Goal: Task Accomplishment & Management: Use online tool/utility

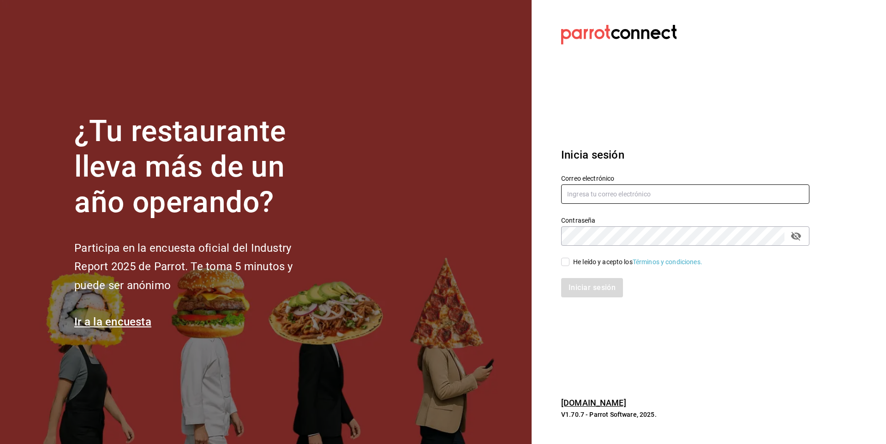
type input "[EMAIL_ADDRESS][PERSON_NAME][DOMAIN_NAME]"
click at [567, 263] on input "He leído y acepto los Términos y condiciones." at bounding box center [565, 262] width 8 height 8
checkbox input "true"
click at [576, 286] on button "Iniciar sesión" at bounding box center [592, 287] width 63 height 19
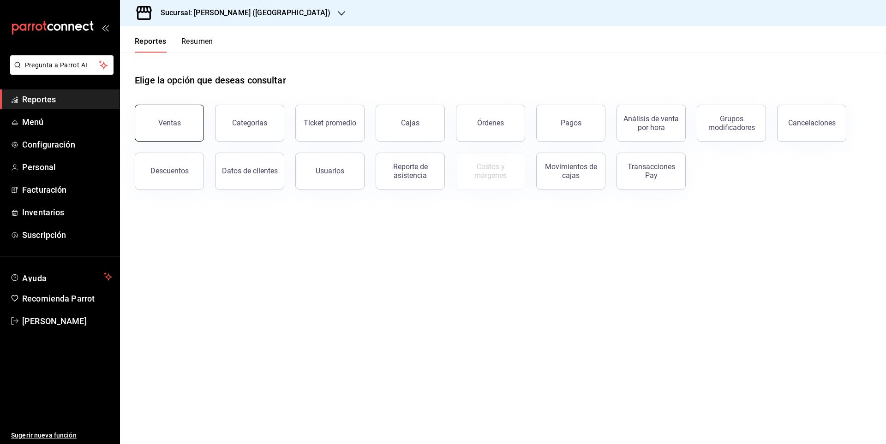
click at [194, 121] on button "Ventas" at bounding box center [169, 123] width 69 height 37
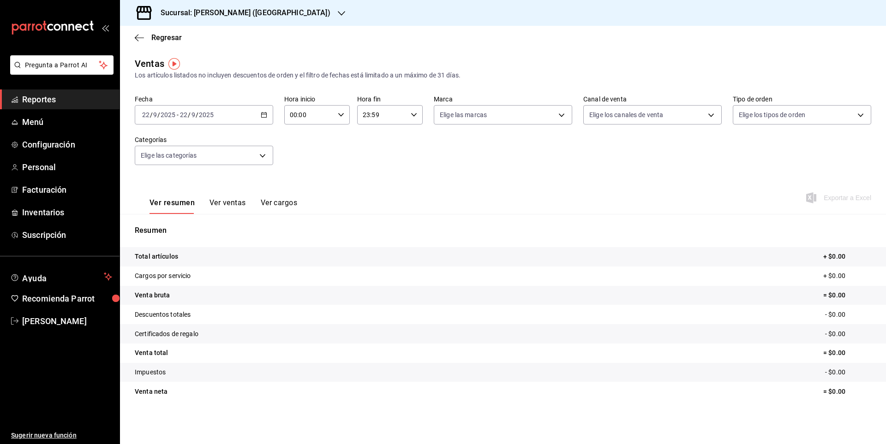
click at [51, 101] on span "Reportes" at bounding box center [67, 99] width 90 height 12
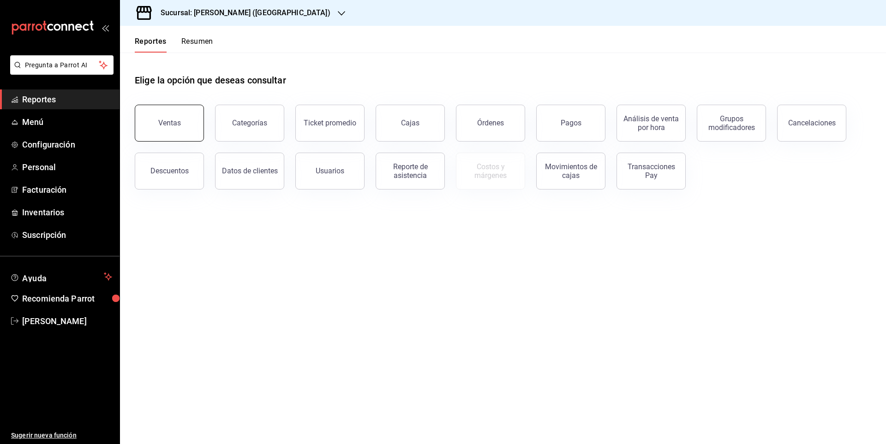
click at [189, 131] on button "Ventas" at bounding box center [169, 123] width 69 height 37
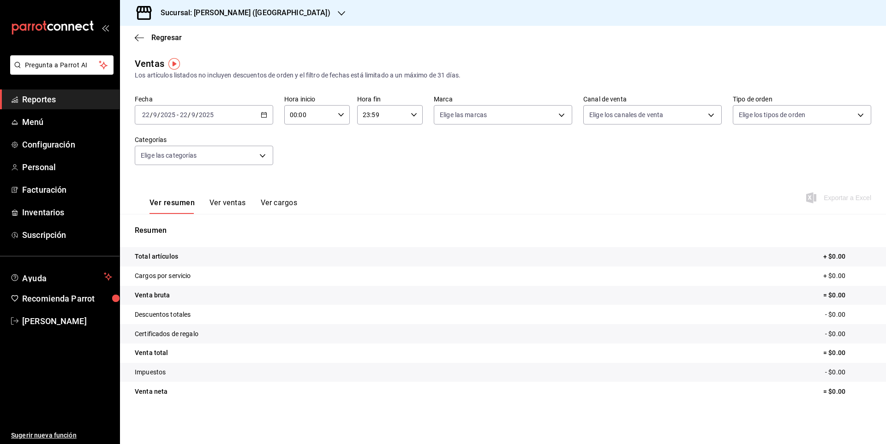
click at [223, 210] on button "Ver ventas" at bounding box center [228, 206] width 36 height 16
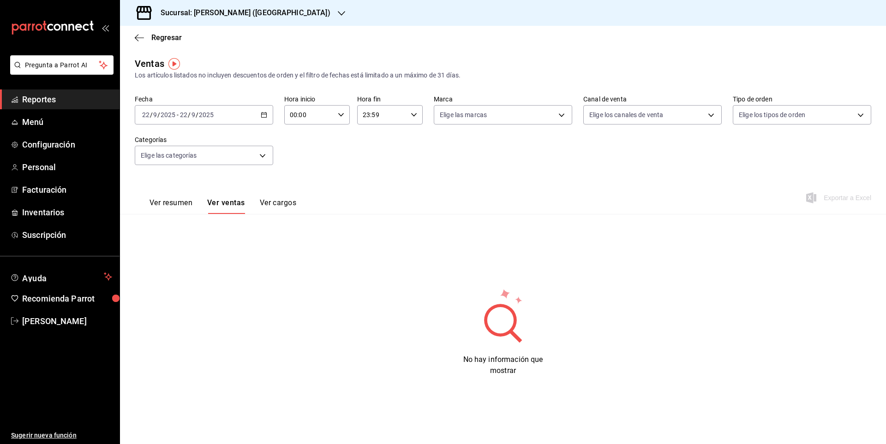
click at [203, 204] on div "Ver resumen Ver ventas Ver cargos" at bounding box center [223, 206] width 147 height 16
click at [189, 208] on button "Ver resumen" at bounding box center [171, 206] width 43 height 16
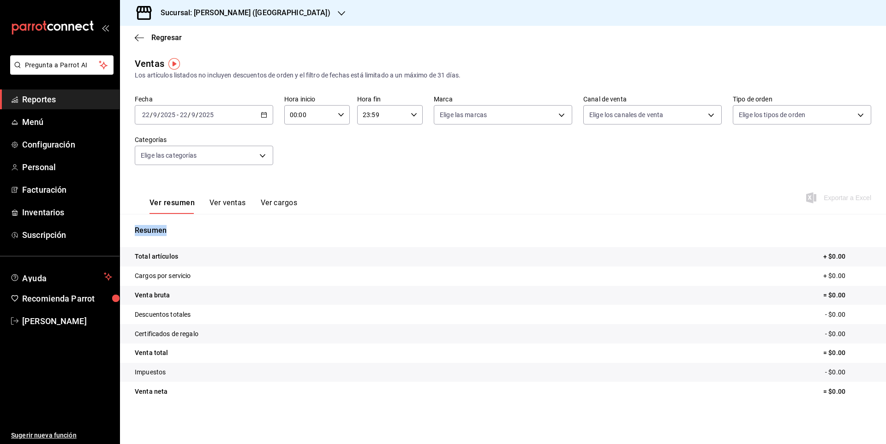
drag, startPoint x: 148, startPoint y: 204, endPoint x: 319, endPoint y: 216, distance: 171.1
click at [319, 216] on div "Ventas Los artículos listados no incluyen descuentos de orden y el filtro de fe…" at bounding box center [503, 242] width 766 height 371
click at [361, 210] on div "Ver resumen Ver ventas Ver cargos Exportar a Excel" at bounding box center [503, 195] width 766 height 38
drag, startPoint x: 128, startPoint y: 222, endPoint x: 711, endPoint y: 417, distance: 614.8
click at [711, 417] on div "Ventas Los artículos listados no incluyen descuentos de orden y el filtro de fe…" at bounding box center [503, 242] width 766 height 371
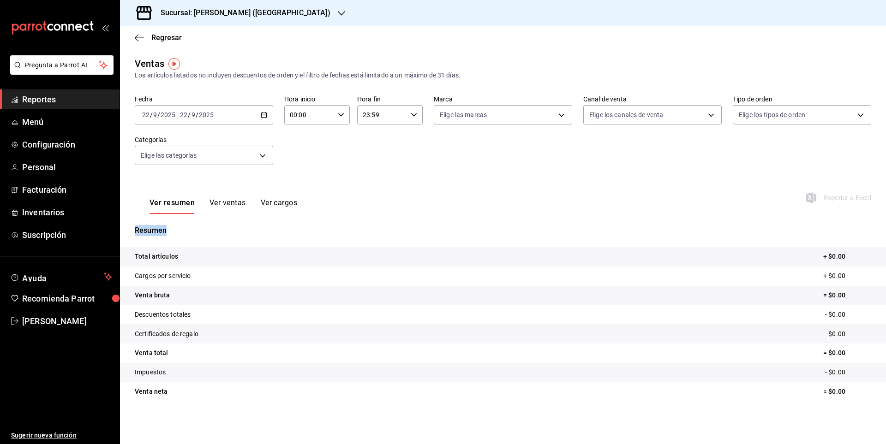
click at [644, 415] on div "Ventas Los artículos listados no incluyen descuentos de orden y el filtro de fe…" at bounding box center [503, 242] width 766 height 371
drag, startPoint x: 141, startPoint y: 190, endPoint x: 809, endPoint y: 415, distance: 704.4
click at [809, 415] on div "Ventas Los artículos listados no incluyen descuentos de orden y el filtro de fe…" at bounding box center [503, 242] width 766 height 371
drag, startPoint x: 208, startPoint y: 186, endPoint x: 564, endPoint y: 406, distance: 418.3
click at [564, 406] on div "Ventas Los artículos listados no incluyen descuentos de orden y el filtro de fe…" at bounding box center [503, 242] width 766 height 371
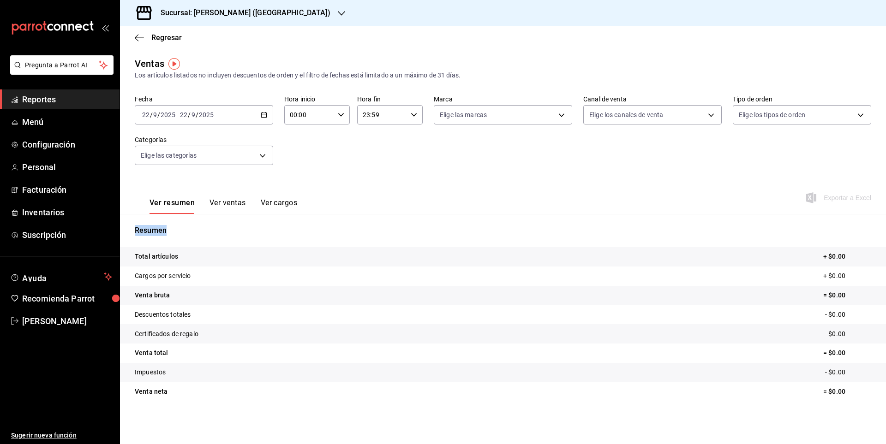
click at [765, 416] on div "Ventas Los artículos listados no incluyen descuentos de orden y el filtro de fe…" at bounding box center [503, 242] width 766 height 371
click at [347, 327] on tr "Certificados de regalo - $0.00" at bounding box center [503, 333] width 766 height 19
click at [46, 393] on ul "Sugerir nueva función" at bounding box center [60, 388] width 120 height 114
